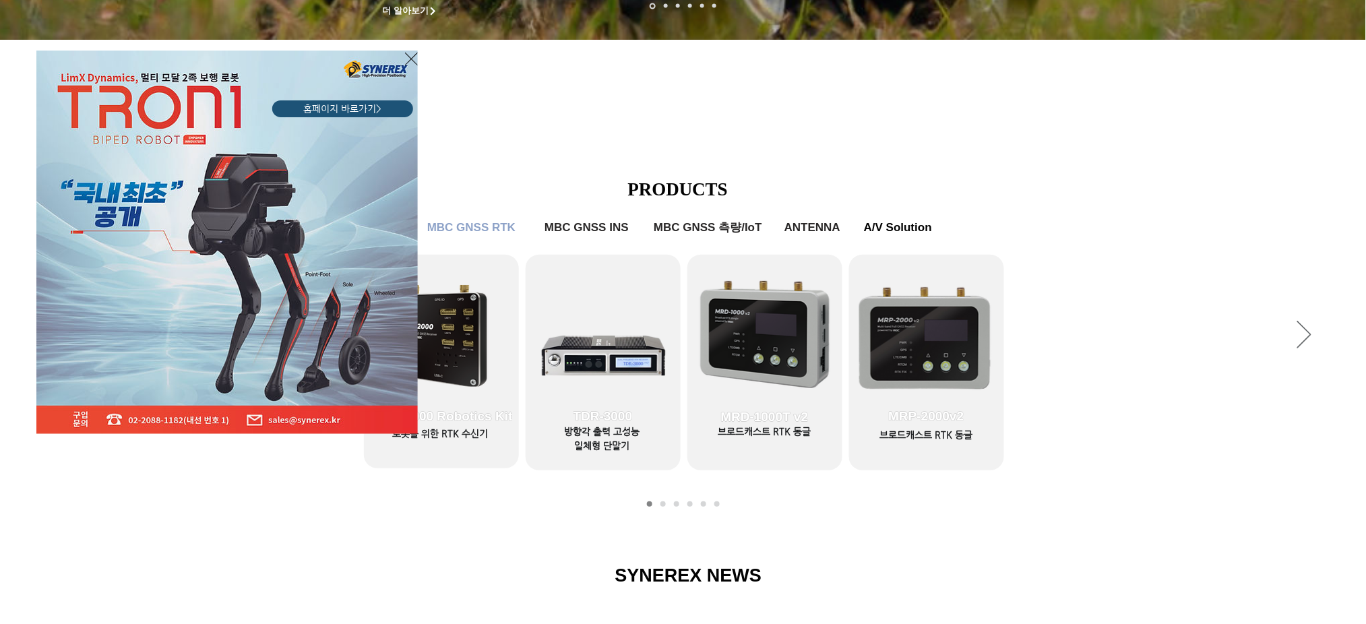
click at [429, 356] on div "LimX Dinamics" at bounding box center [683, 312] width 1366 height 624
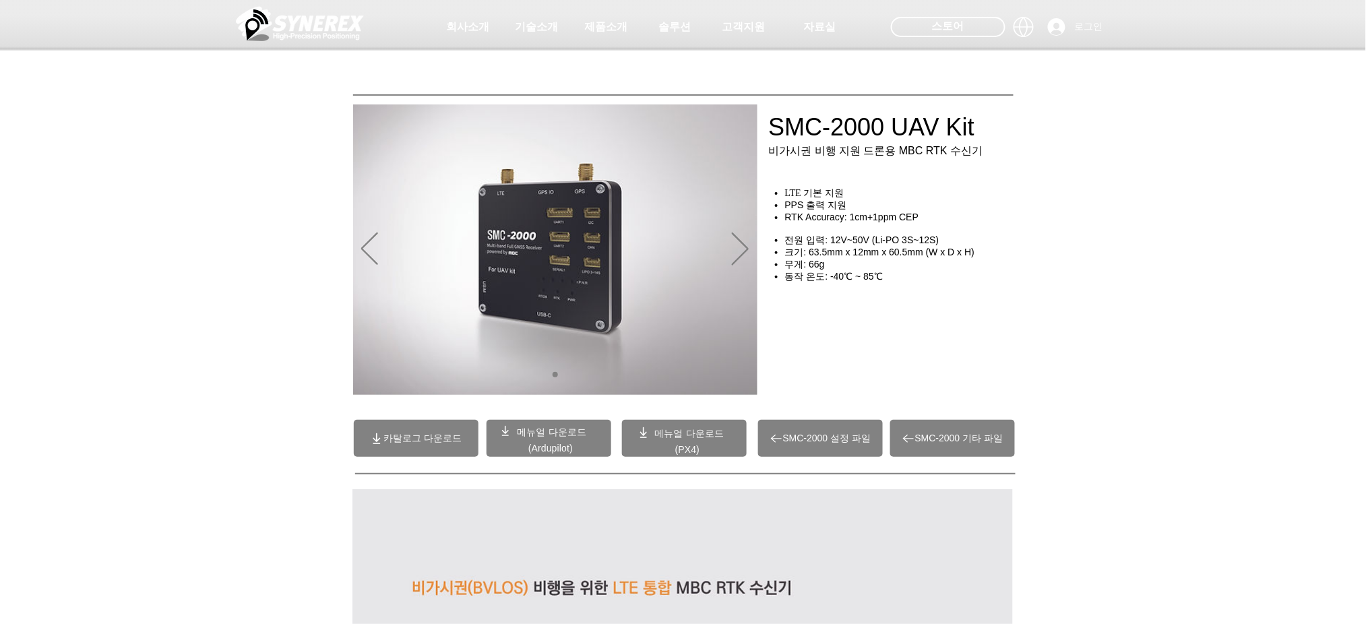
click at [718, 450] on p "(PX4)" at bounding box center [687, 449] width 91 height 12
click at [682, 430] on span "메뉴얼 다운로드" at bounding box center [688, 433] width 69 height 11
